Goal: Information Seeking & Learning: Stay updated

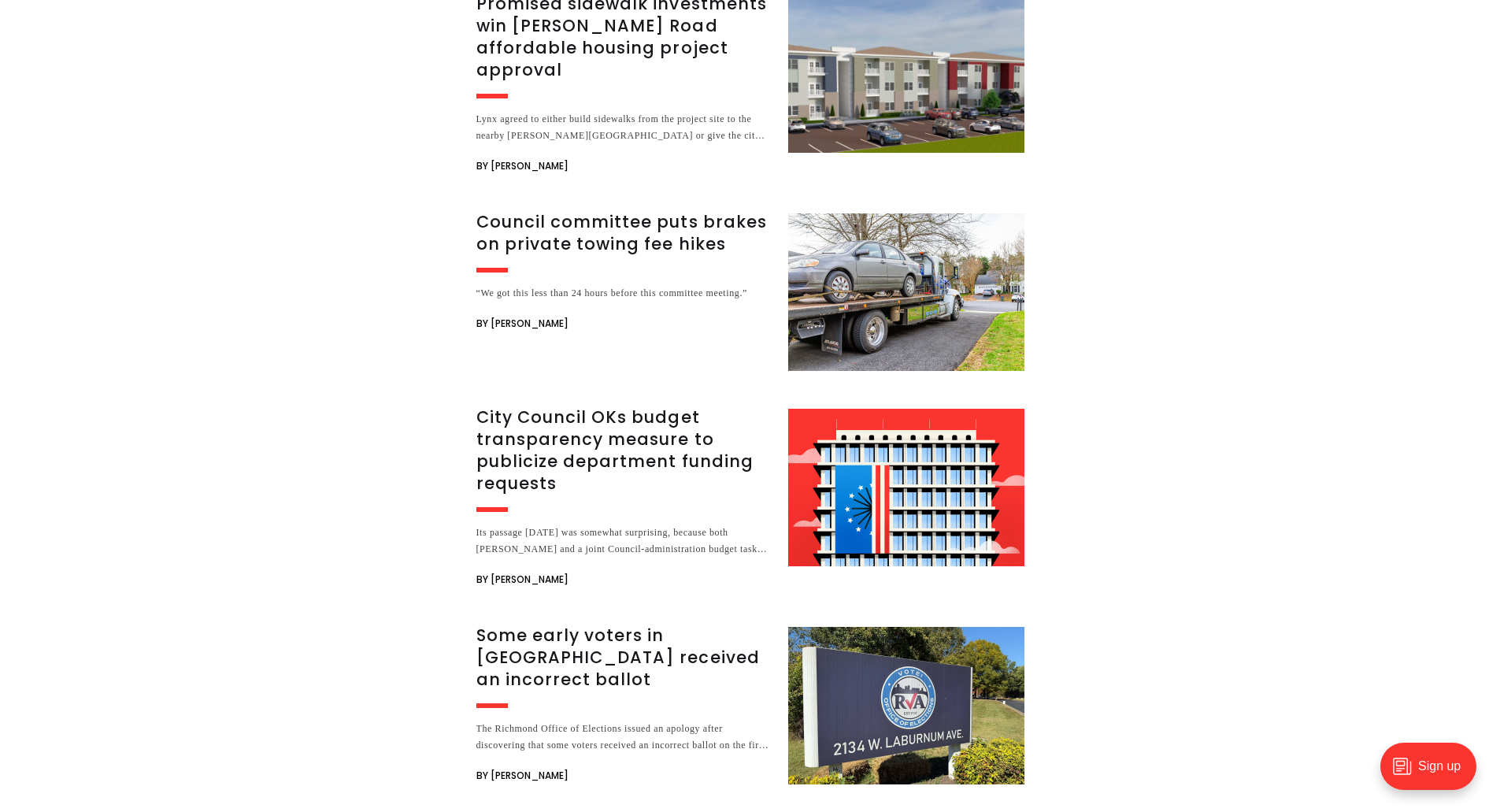
scroll to position [2677, 0]
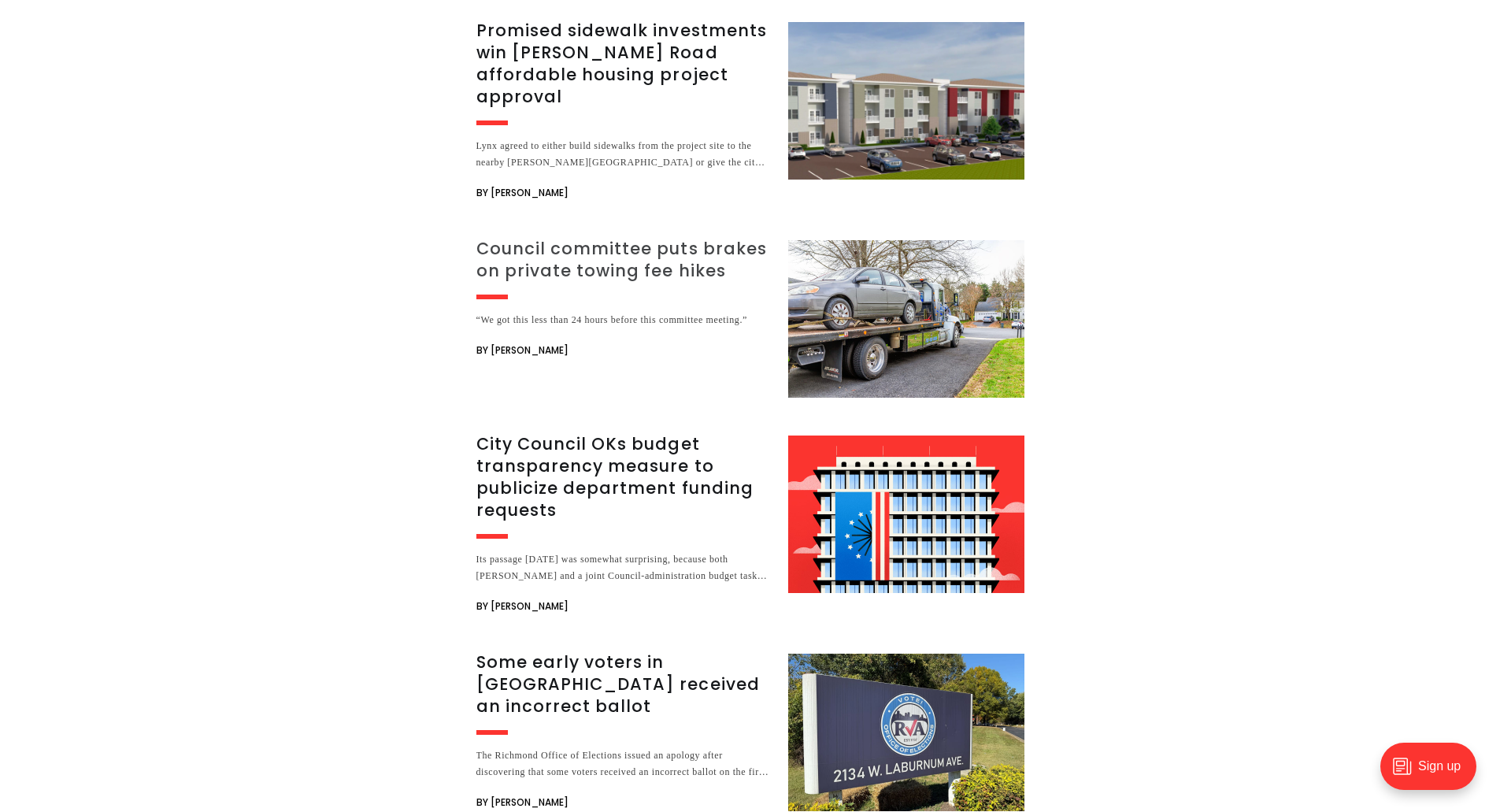
click at [624, 237] on h3 "Council committee puts brakes on private towing fee hikes" at bounding box center [623, 259] width 293 height 44
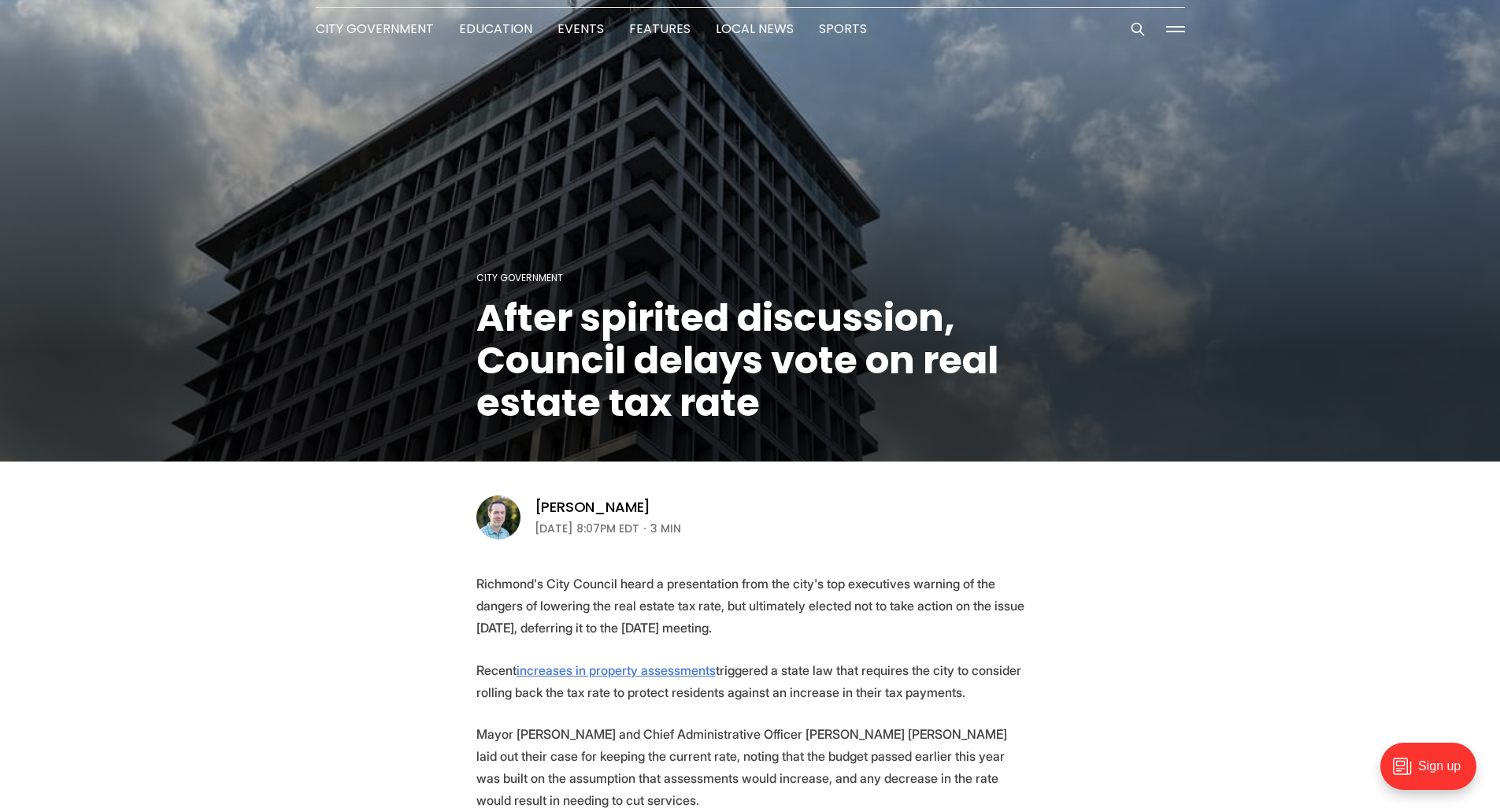
scroll to position [0, 0]
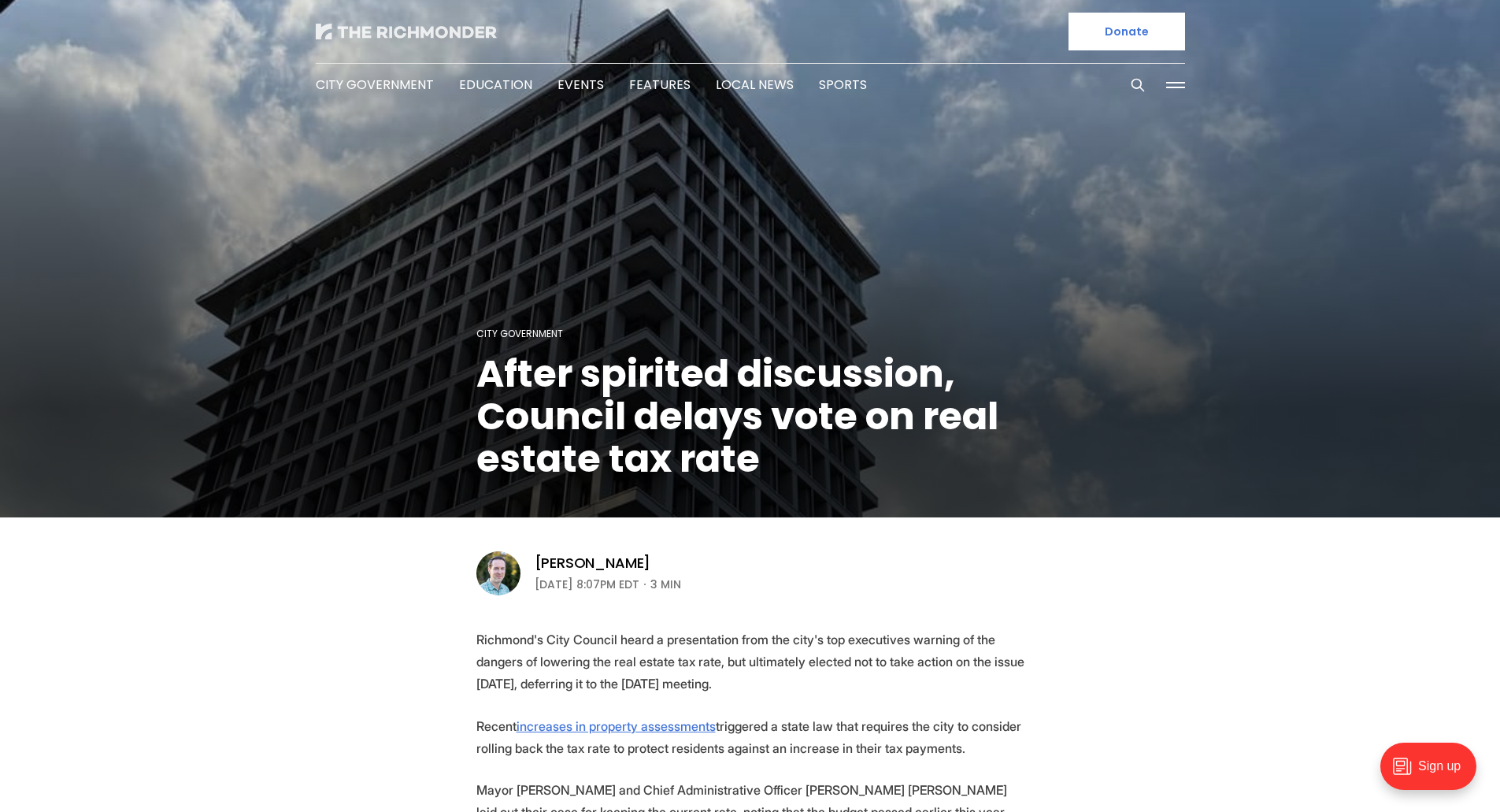
click at [435, 27] on img at bounding box center [406, 31] width 181 height 16
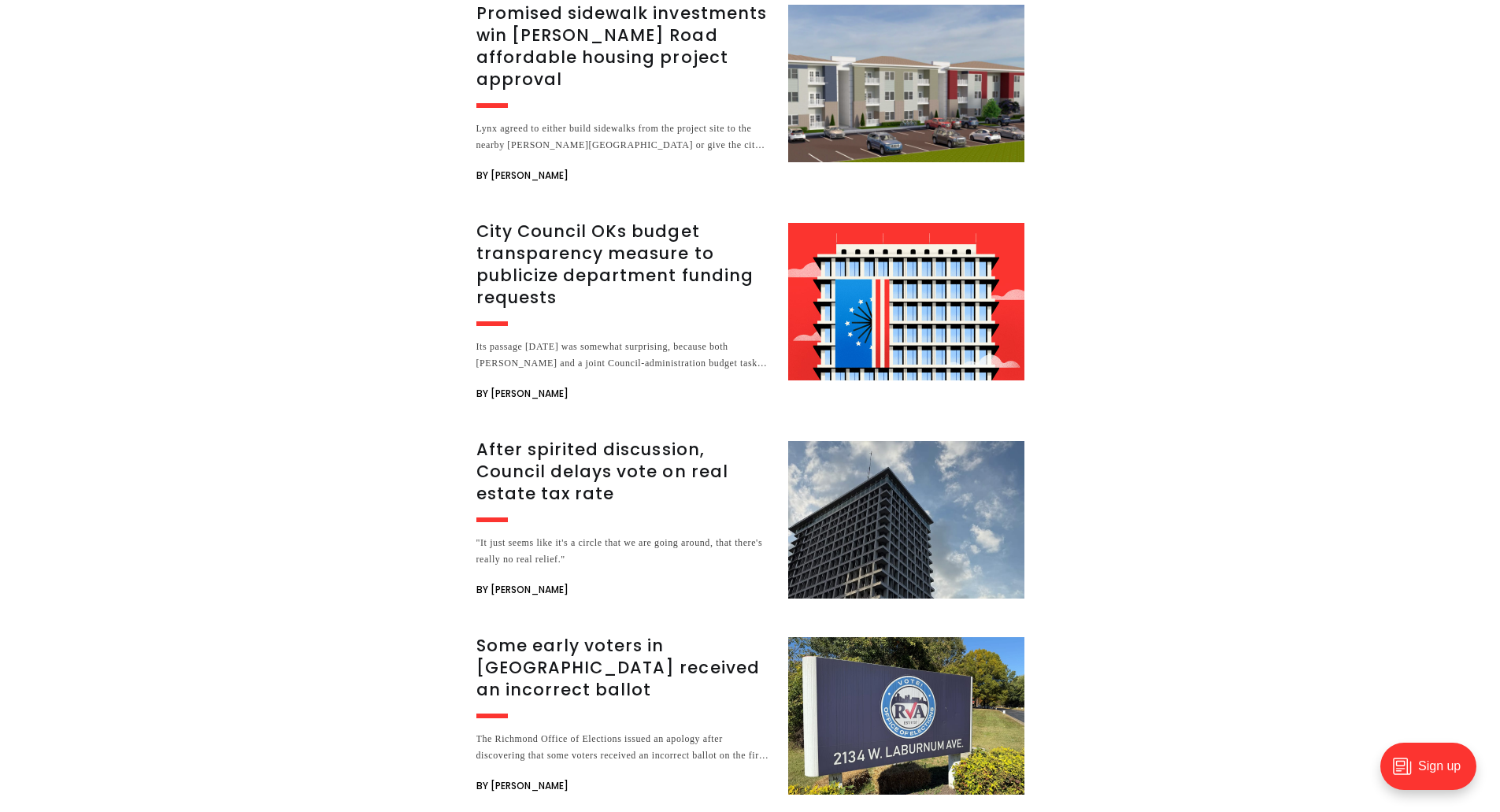
scroll to position [2440, 0]
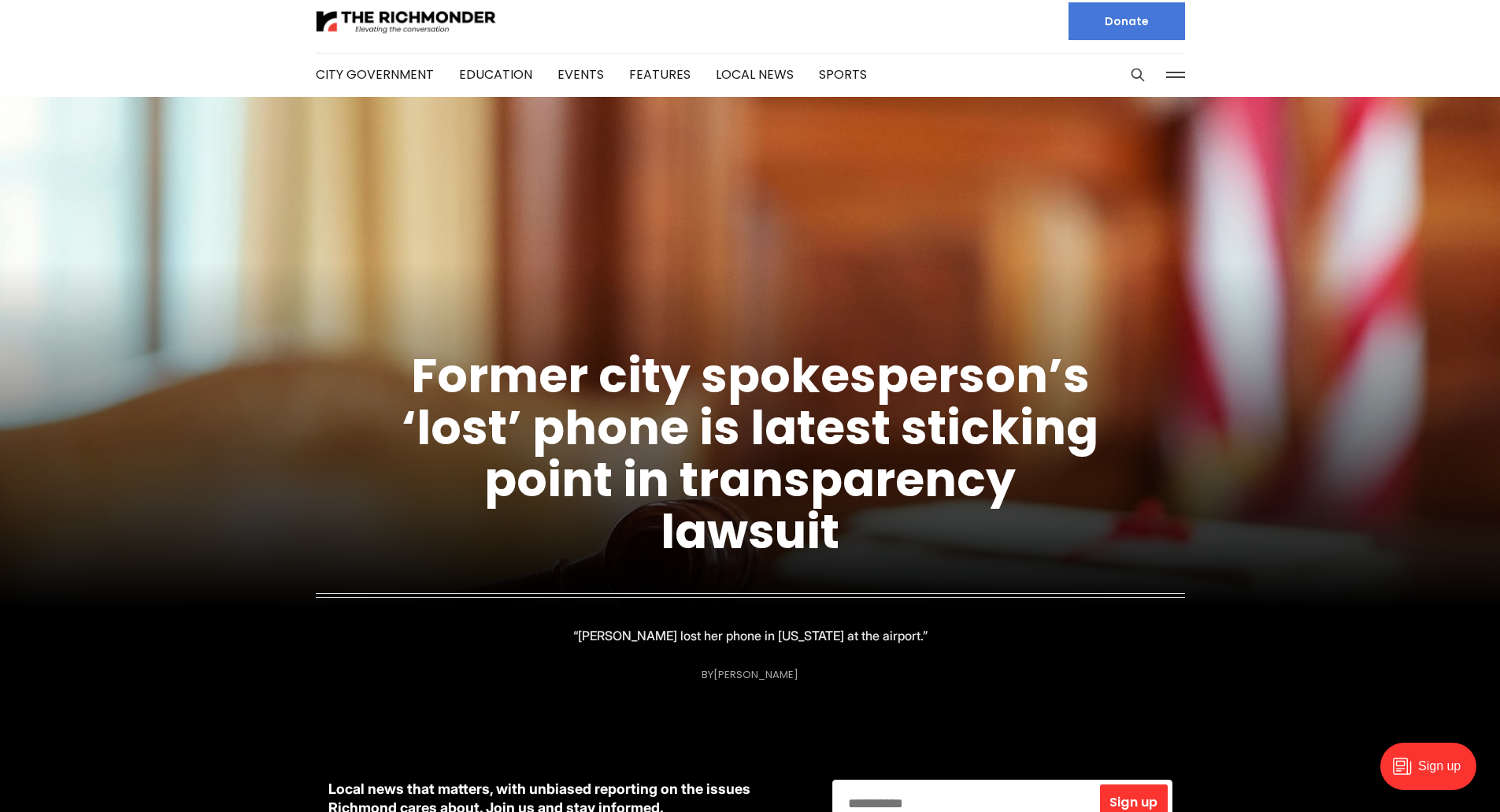
scroll to position [236, 0]
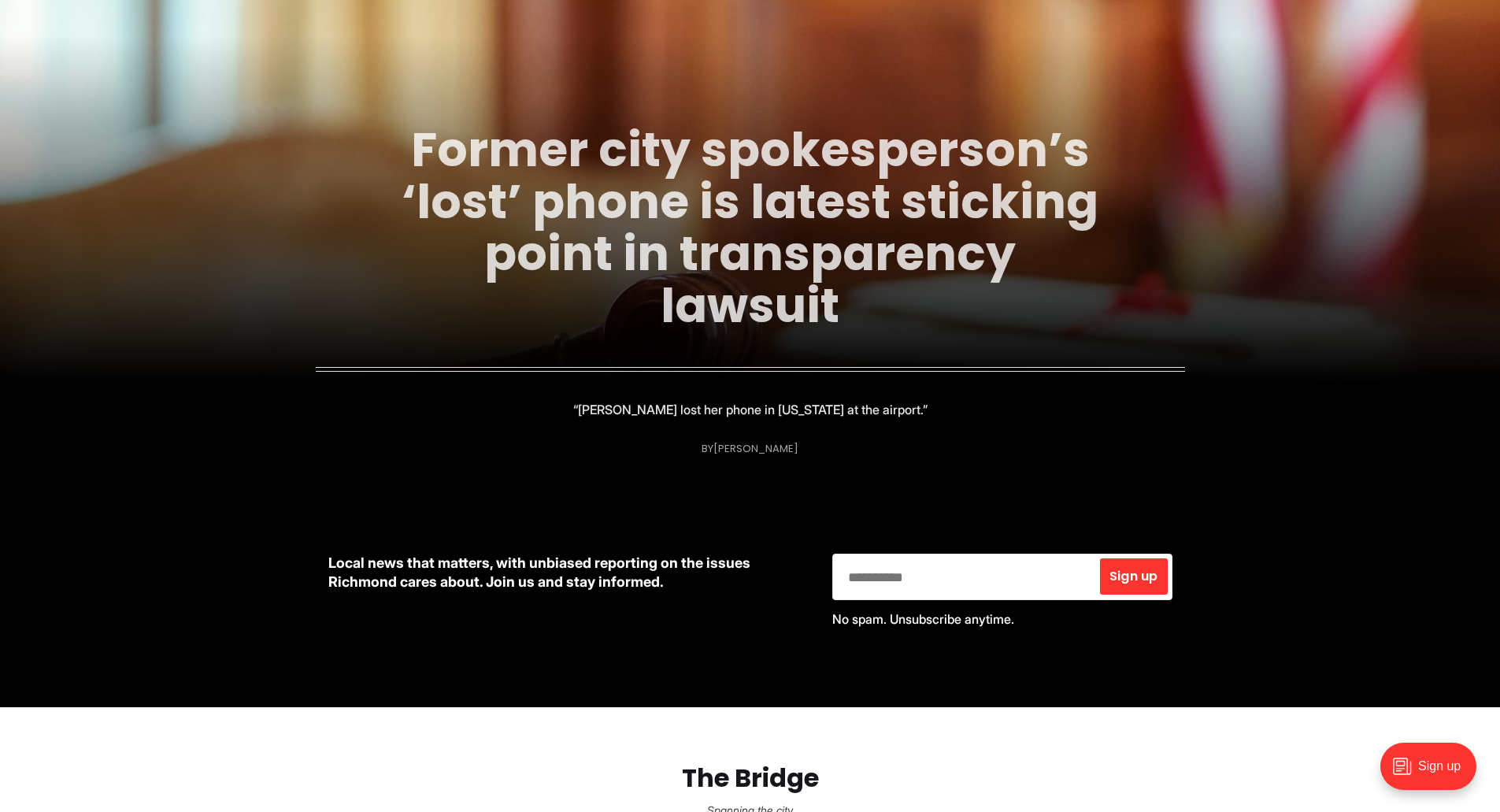
click at [662, 258] on link "Former city spokesperson’s ‘lost’ phone is latest sticking point in transparenc…" at bounding box center [750, 228] width 697 height 222
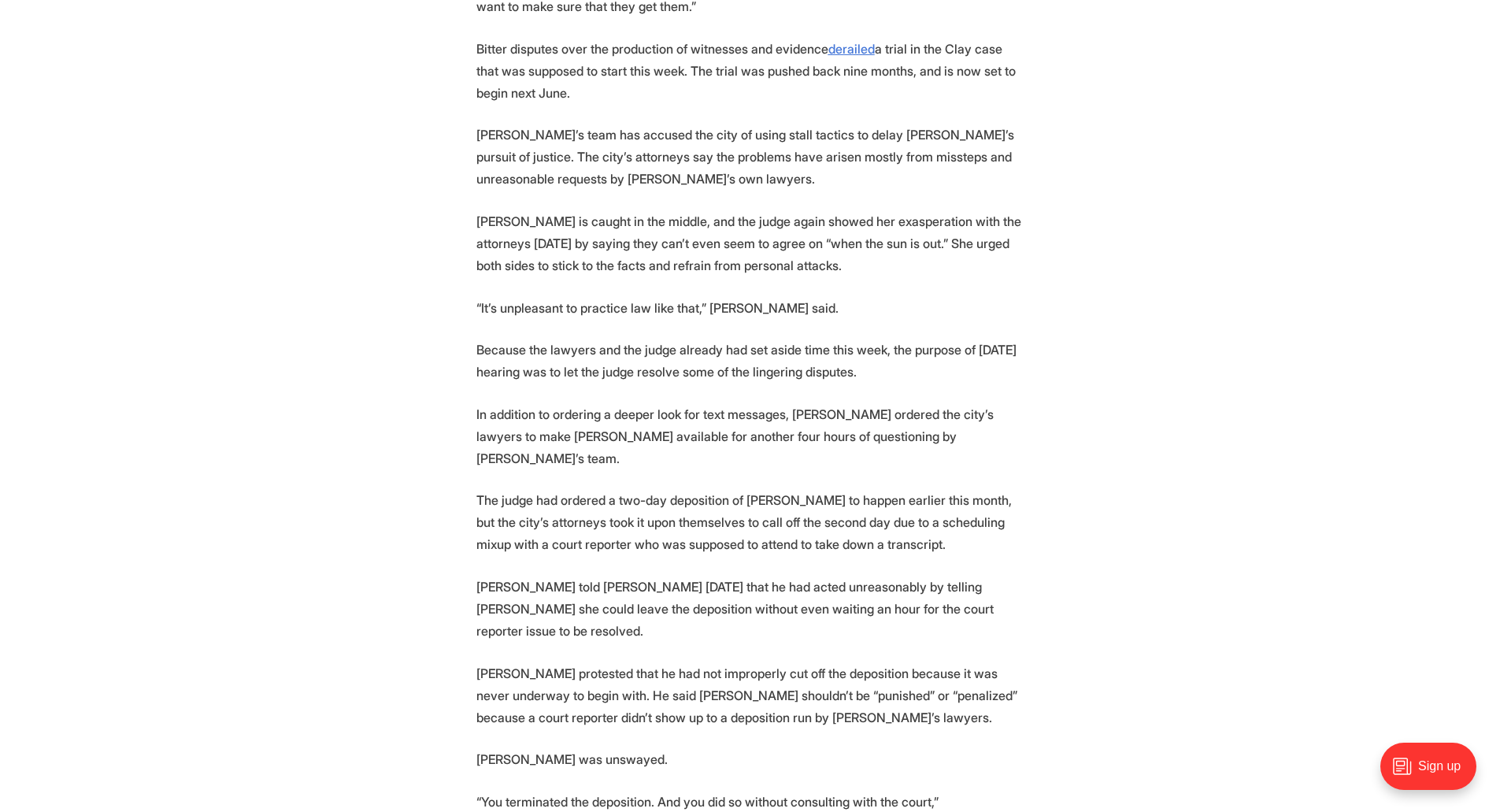
scroll to position [2755, 0]
